Goal: Task Accomplishment & Management: Manage account settings

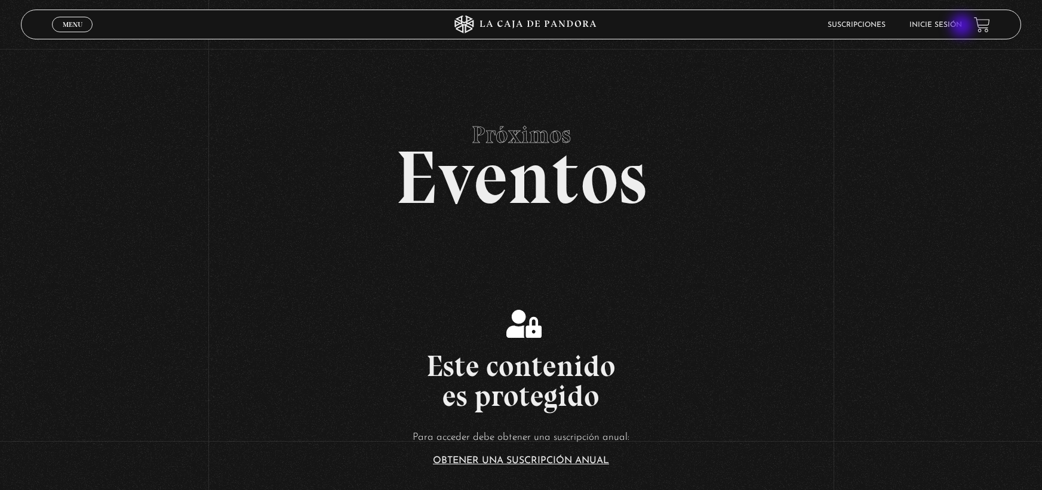
click at [962, 27] on link "Inicie sesión" at bounding box center [935, 24] width 53 height 7
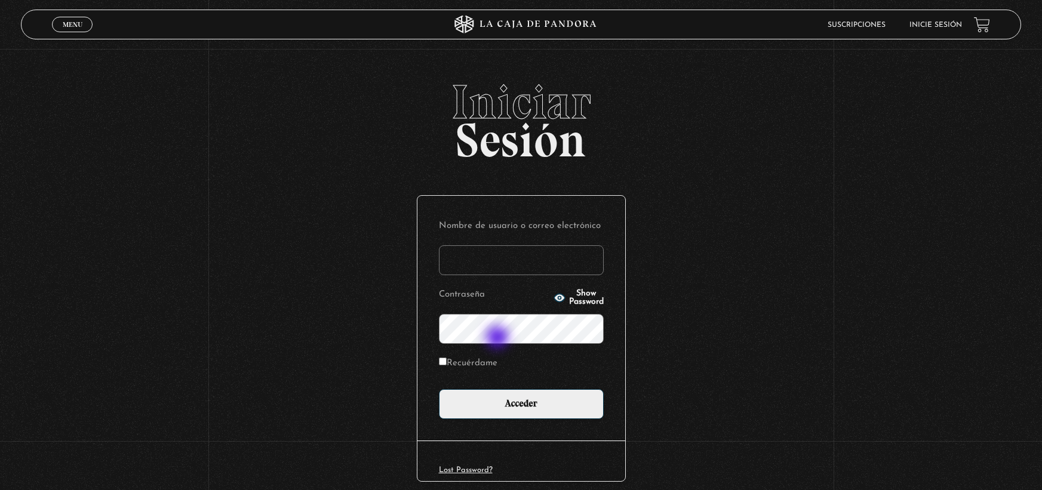
type input "[EMAIL_ADDRESS][DOMAIN_NAME]"
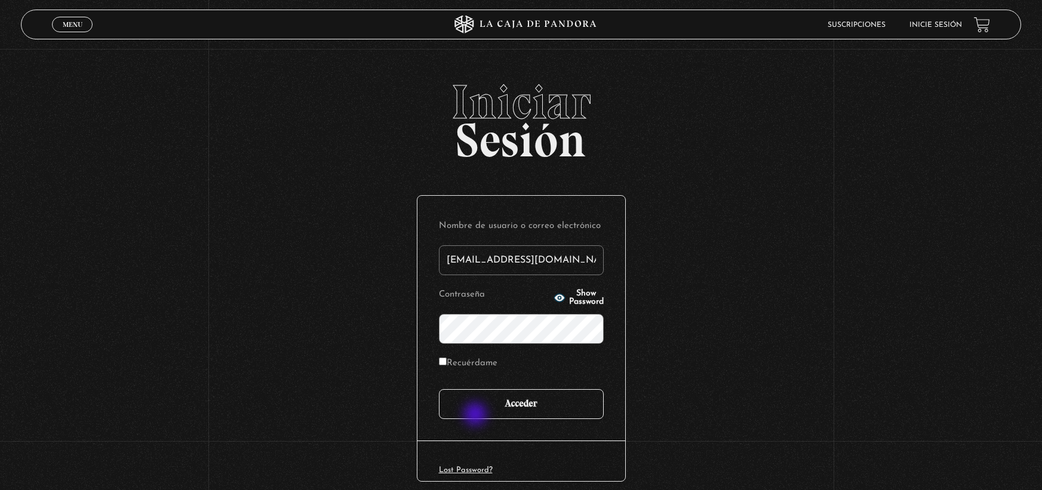
click at [476, 416] on input "Acceder" at bounding box center [521, 404] width 165 height 30
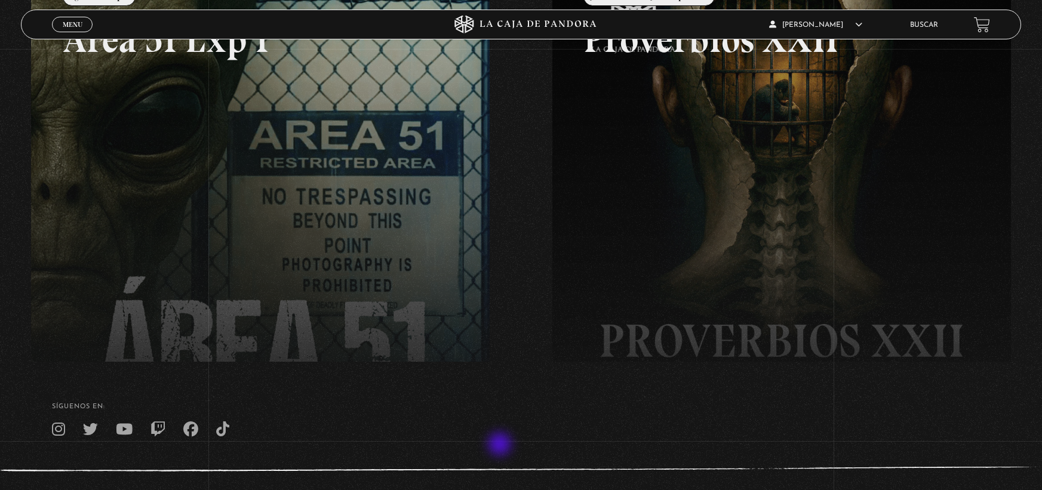
scroll to position [239, 0]
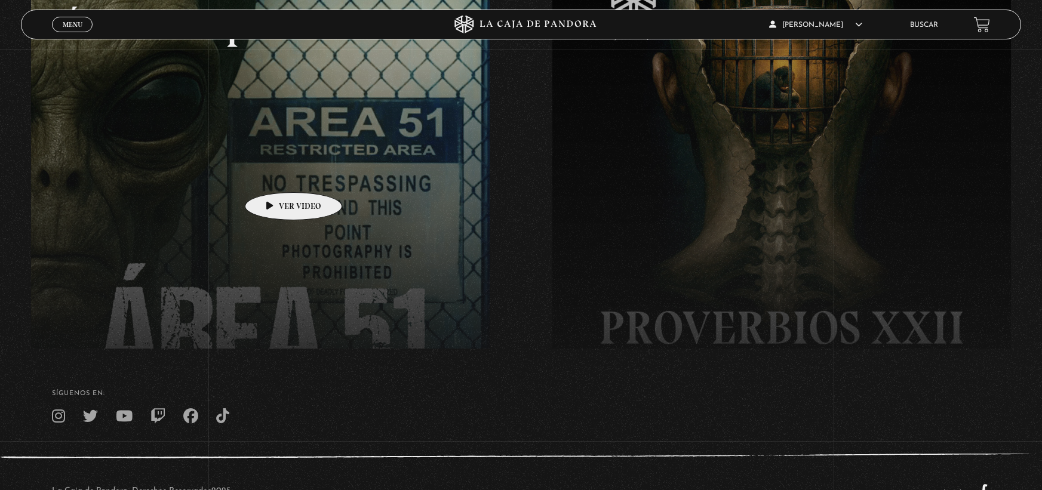
click at [275, 174] on link at bounding box center [552, 201] width 1042 height 490
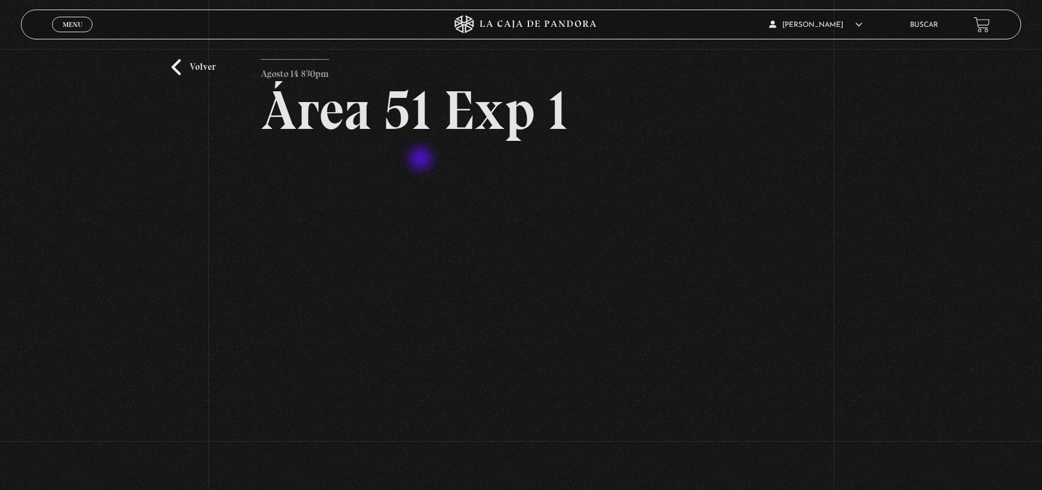
scroll to position [60, 0]
